Goal: Register for event/course

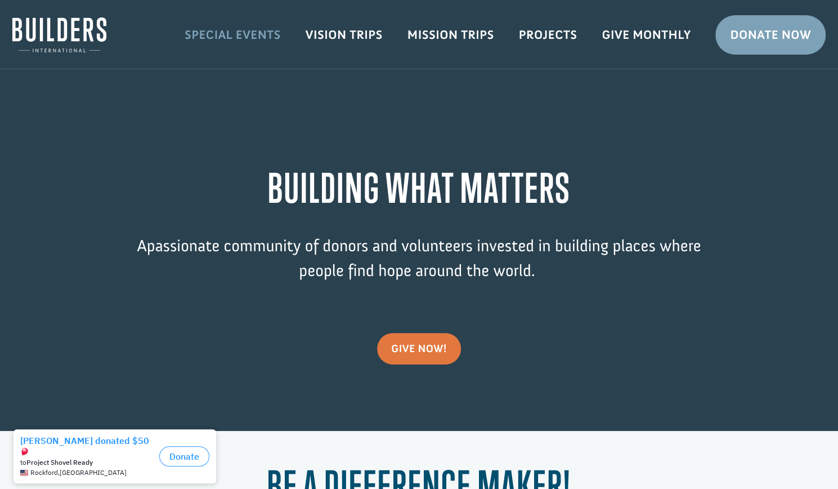
click at [244, 33] on link "Special Events" at bounding box center [232, 35] width 121 height 33
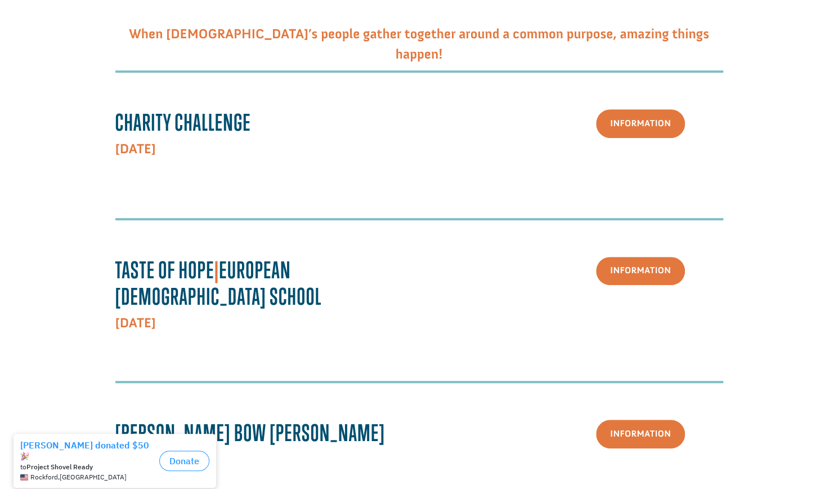
scroll to position [262, 0]
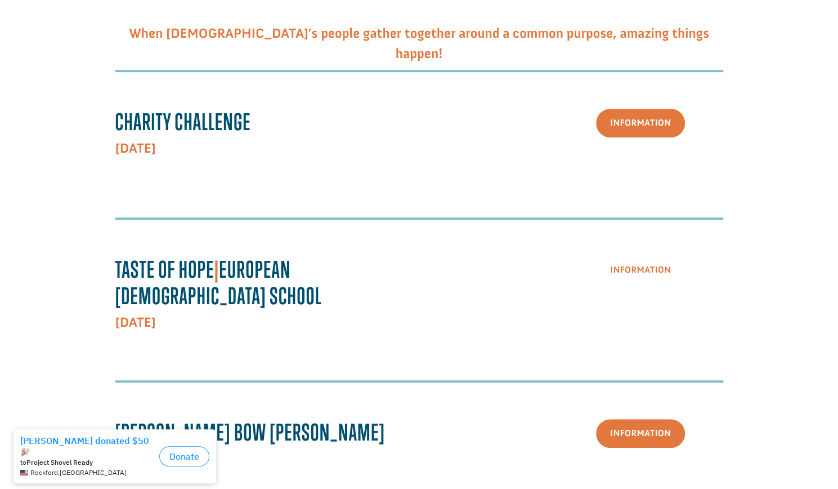
click at [654, 273] on link "Information" at bounding box center [640, 270] width 89 height 29
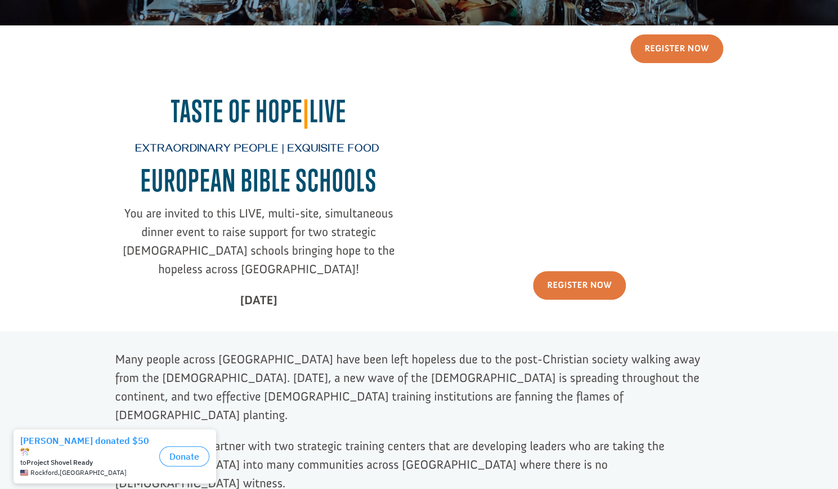
scroll to position [220, 0]
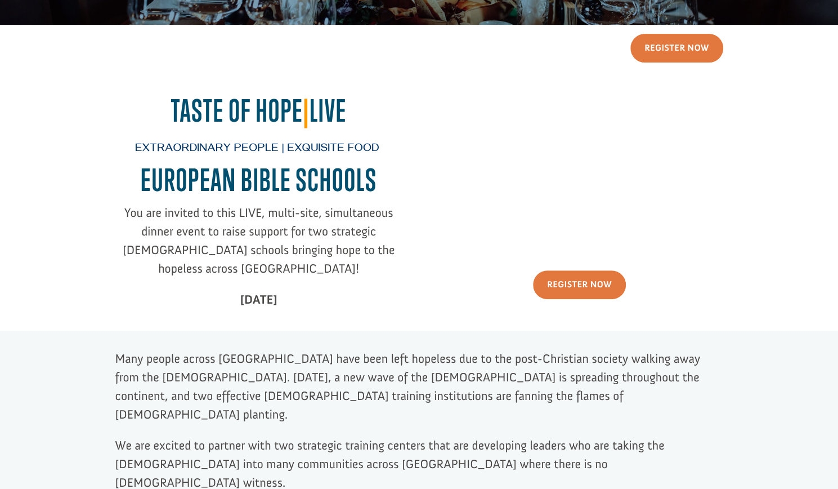
click at [377, 305] on div "Taste of Hope | Live Extraordinary People | Exquisite Food EUROPEAN BIBLE SCHOO…" at bounding box center [419, 208] width 608 height 247
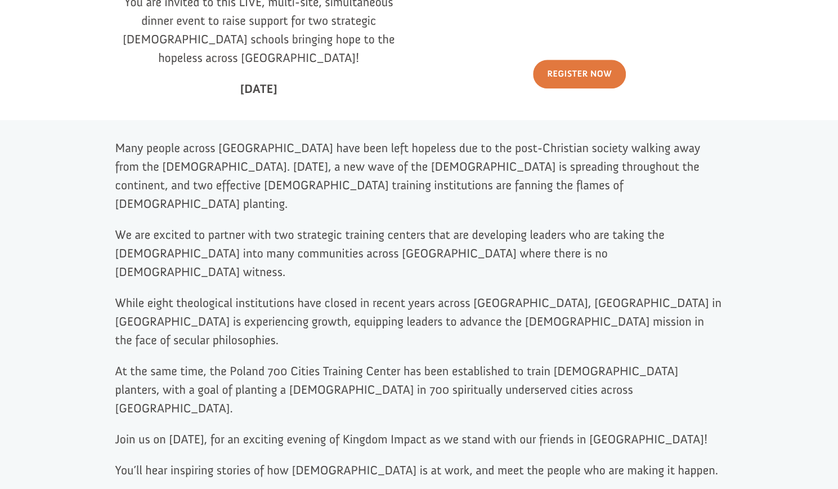
scroll to position [432, 0]
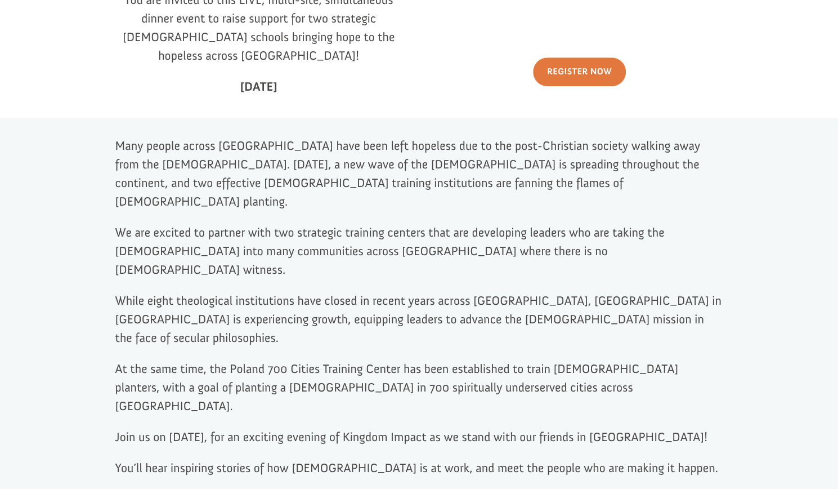
click at [30, 254] on div "Many people across Europe have been left hopeless due to the post-Christian soc…" at bounding box center [419, 335] width 838 height 435
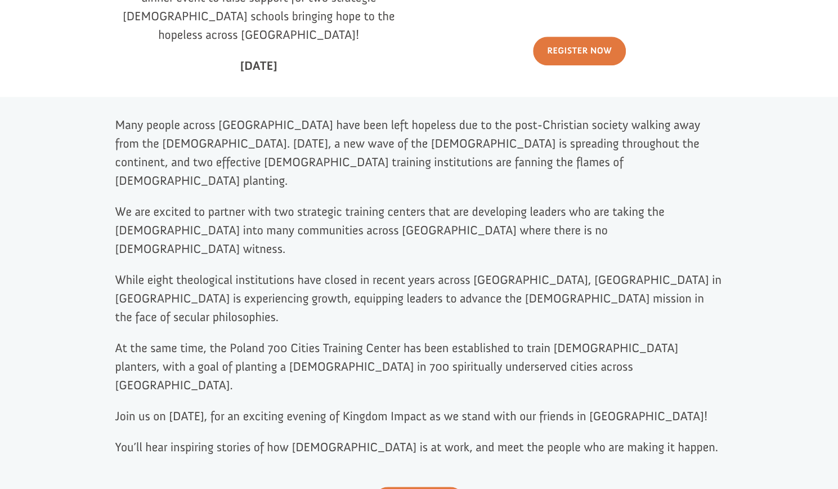
scroll to position [454, 0]
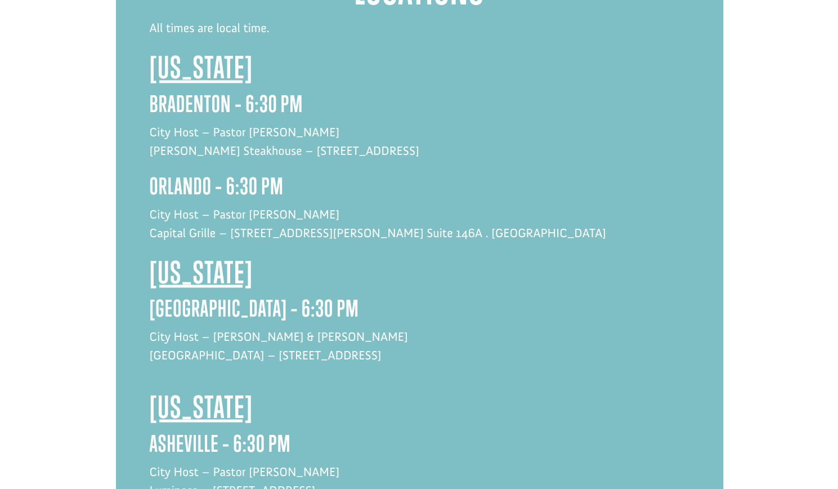
scroll to position [1072, 0]
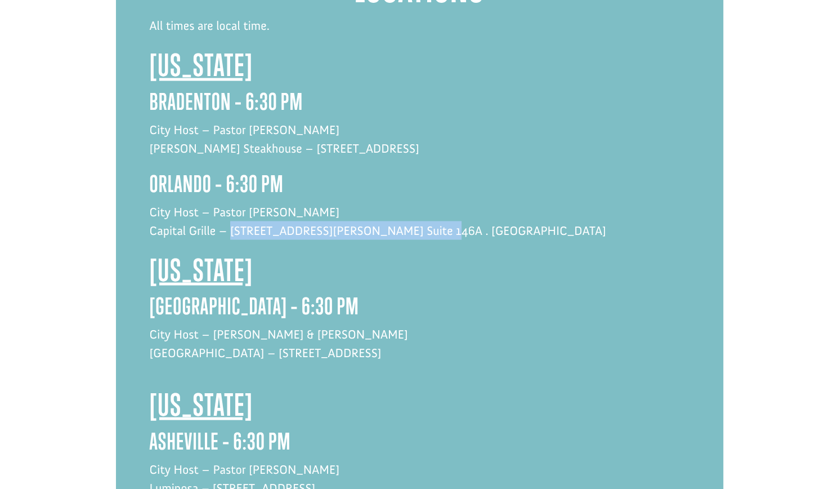
drag, startPoint x: 232, startPoint y: 172, endPoint x: 427, endPoint y: 177, distance: 195.4
click at [427, 202] on p "City Host – Pastor Jamie Stewart Capital Grille – 4200 Conroy Rd . Suite 146A .…" at bounding box center [420, 227] width 540 height 50
copy p "4200 Conroy Rd . Suite 146A . Orlando"
